Goal: Information Seeking & Learning: Learn about a topic

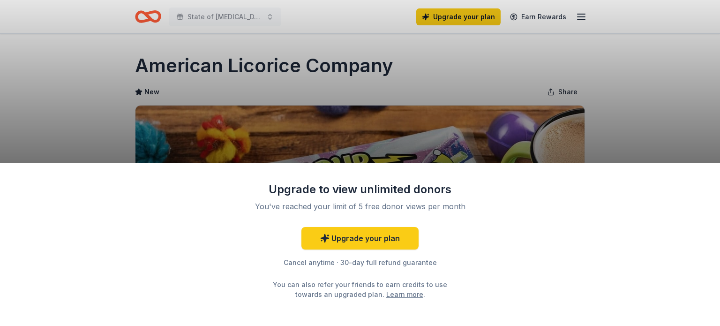
click at [249, 66] on div "Upgrade to view unlimited donors You've reached your limit of 5 free donor view…" at bounding box center [360, 163] width 720 height 326
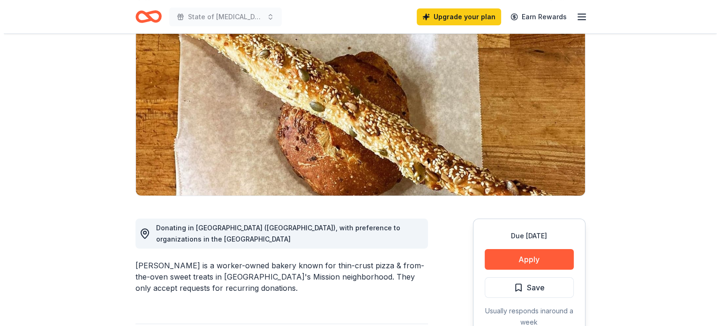
scroll to position [88, 0]
